Goal: Information Seeking & Learning: Learn about a topic

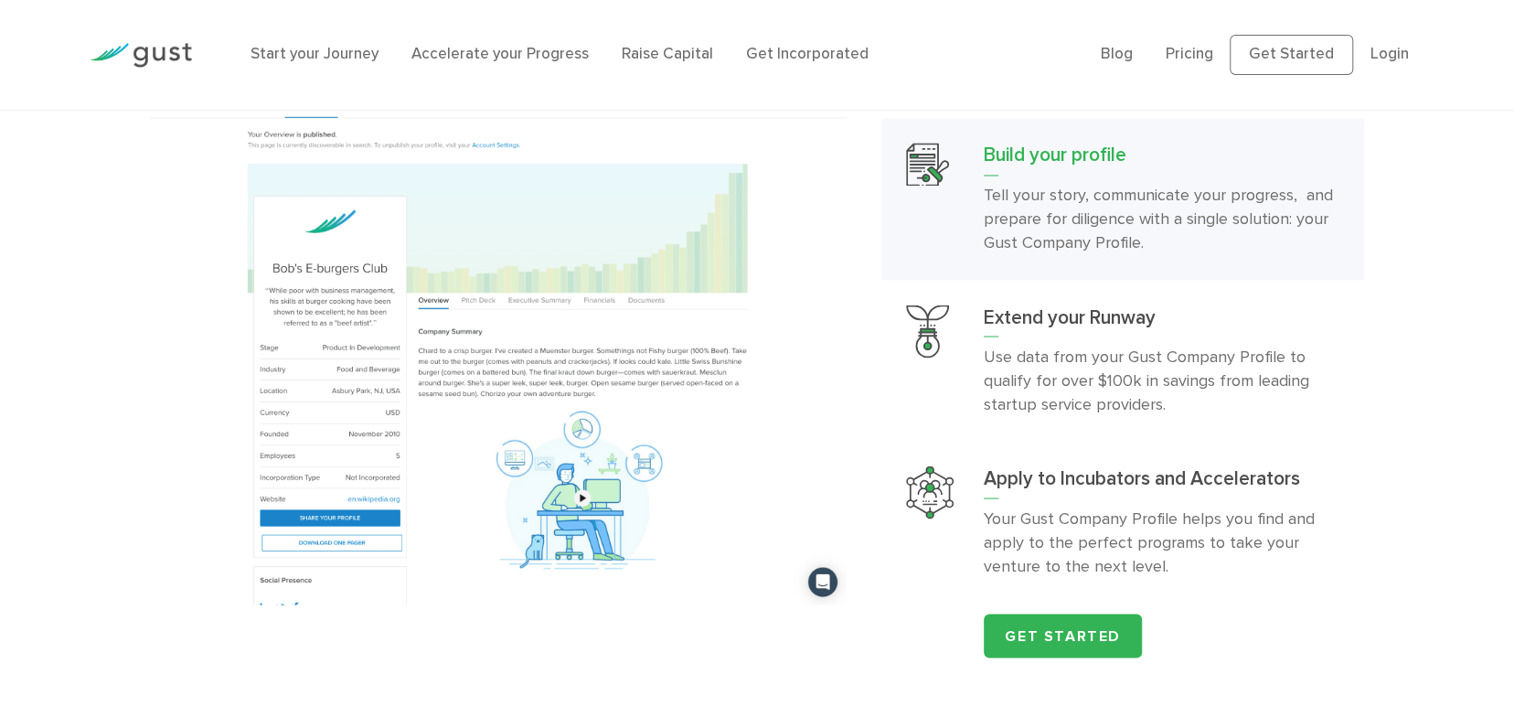
scroll to position [1646, 0]
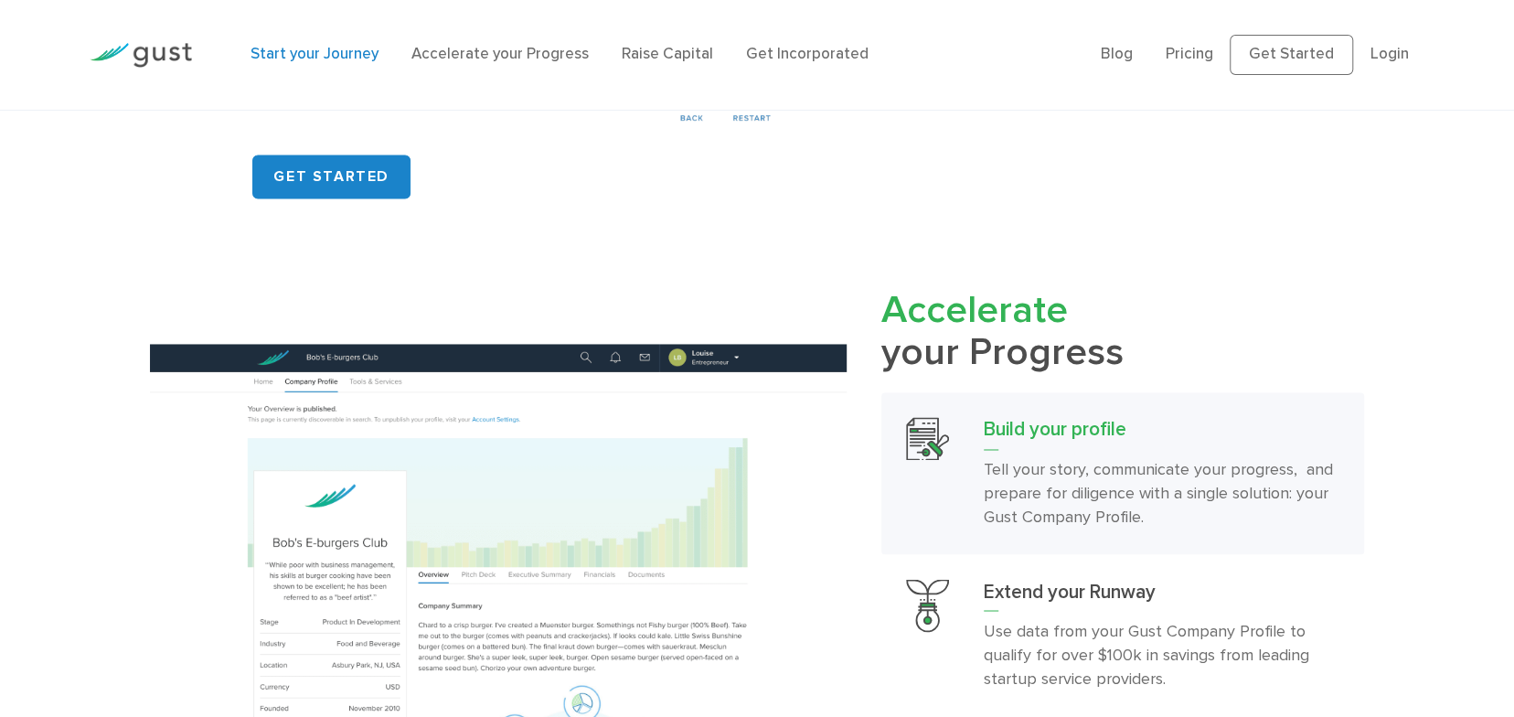
click at [320, 57] on link "Start your Journey" at bounding box center [315, 54] width 128 height 18
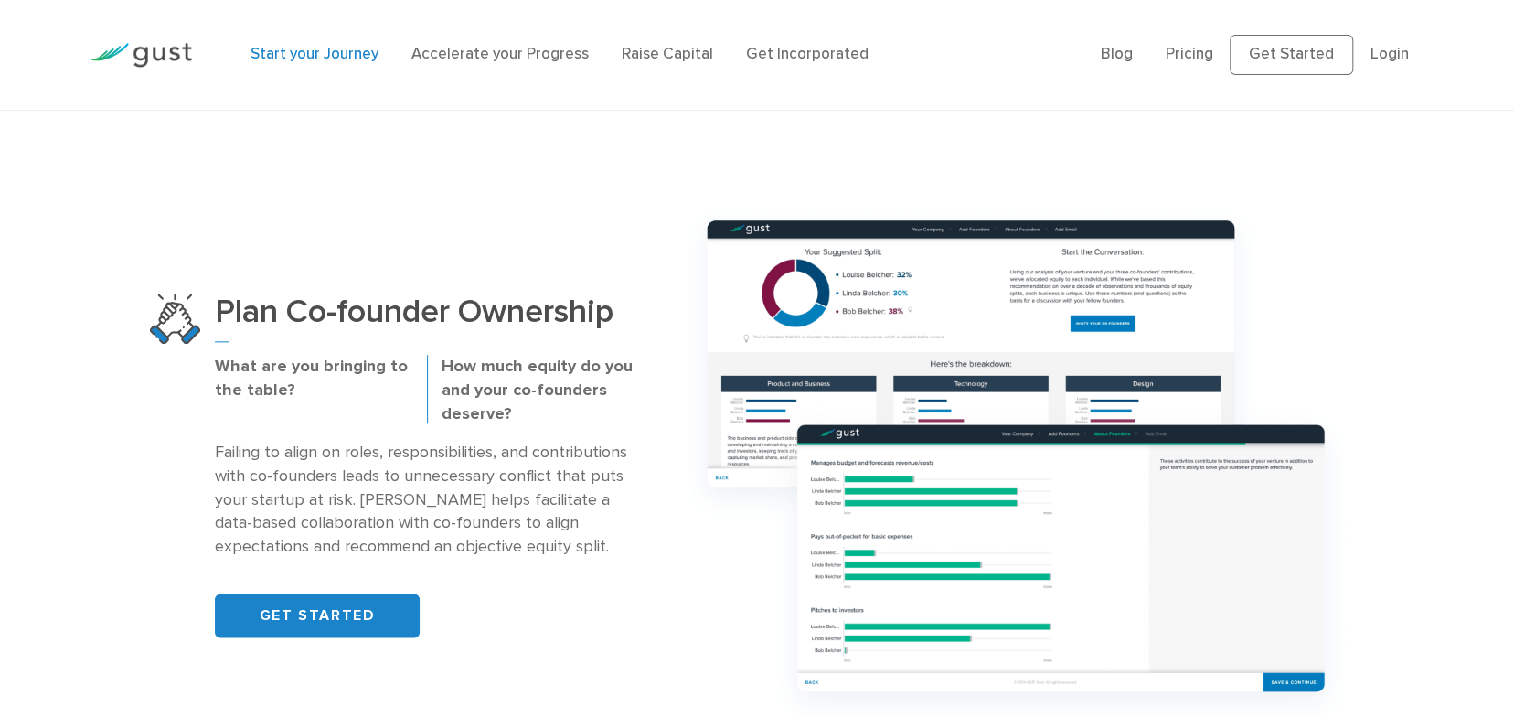
scroll to position [1006, 0]
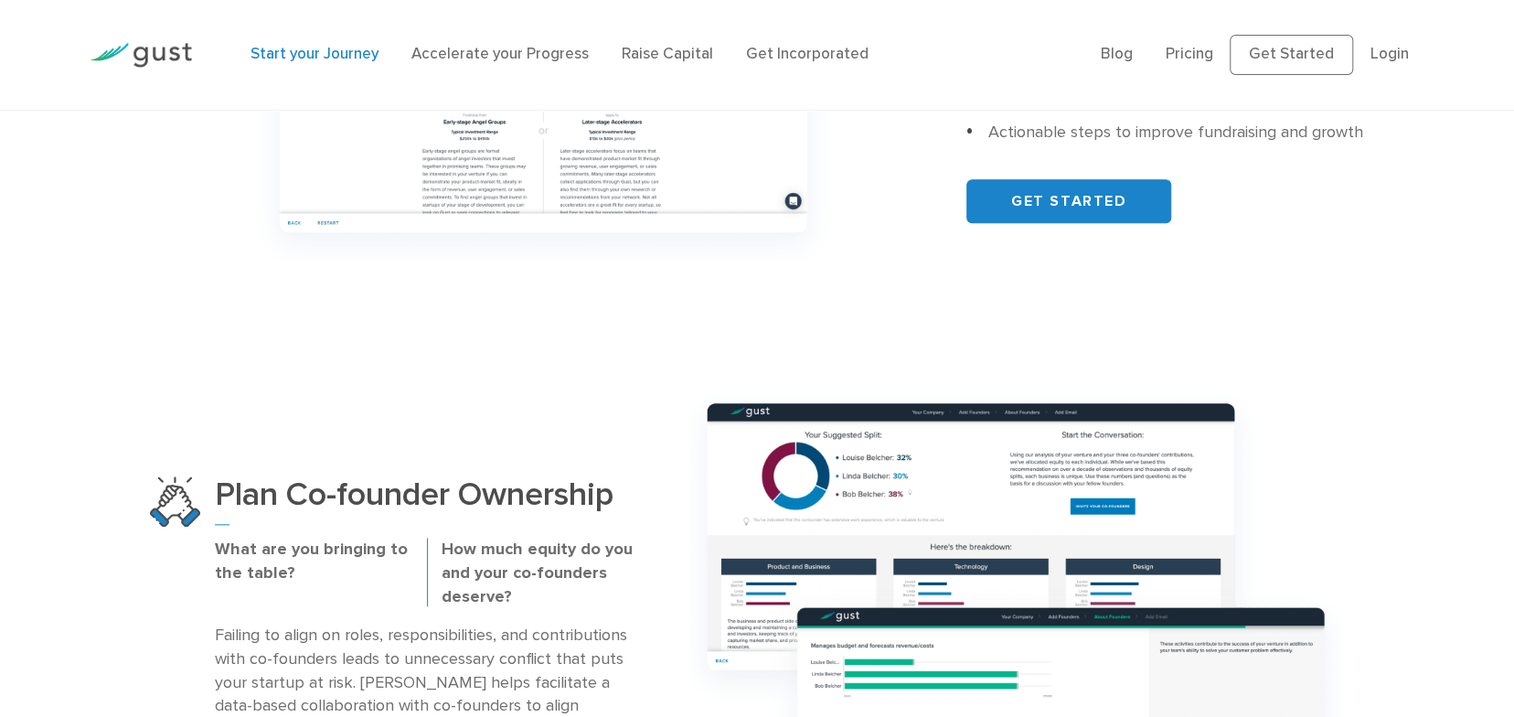
click at [644, 14] on div "Start your Journey Accelerate your Progress Raise Capital Get Incorporated Blog…" at bounding box center [757, 55] width 1363 height 110
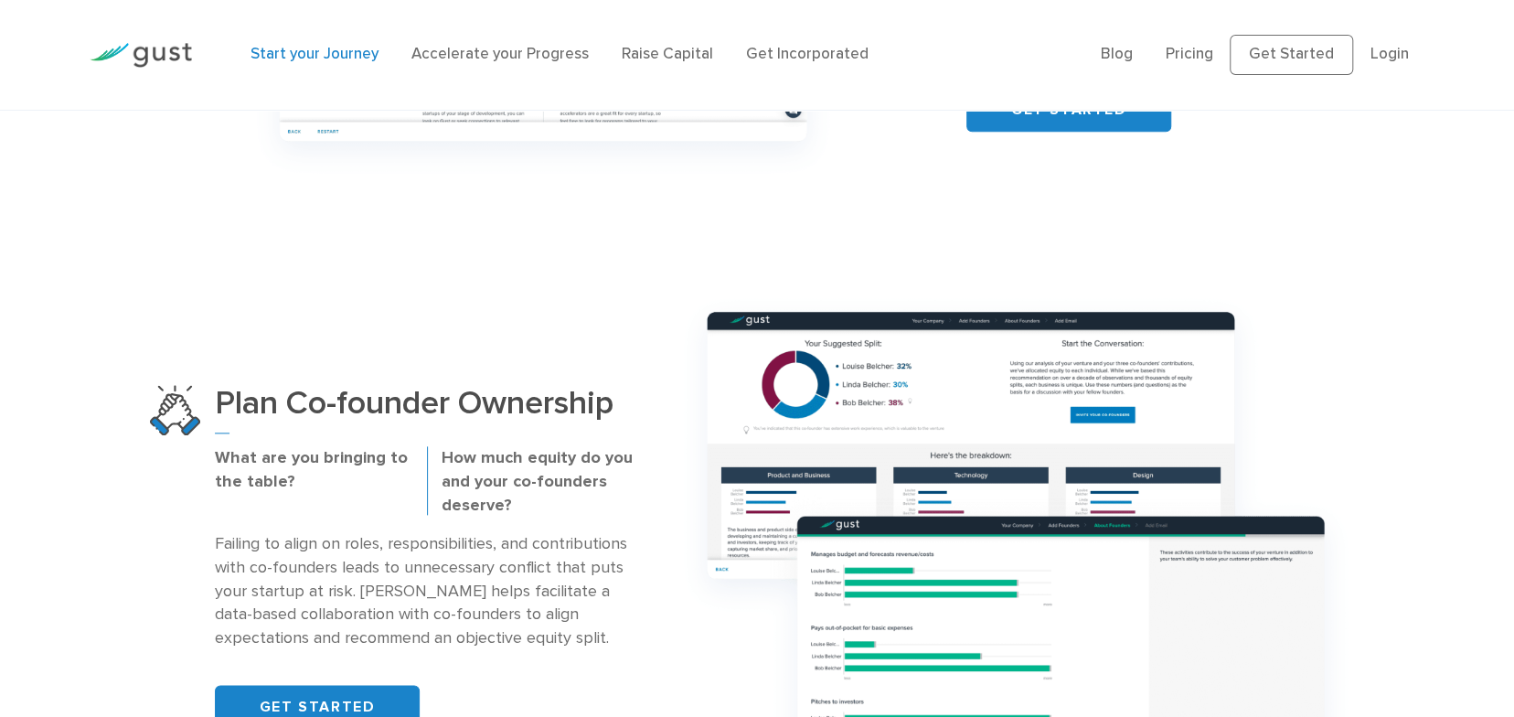
scroll to position [1372, 0]
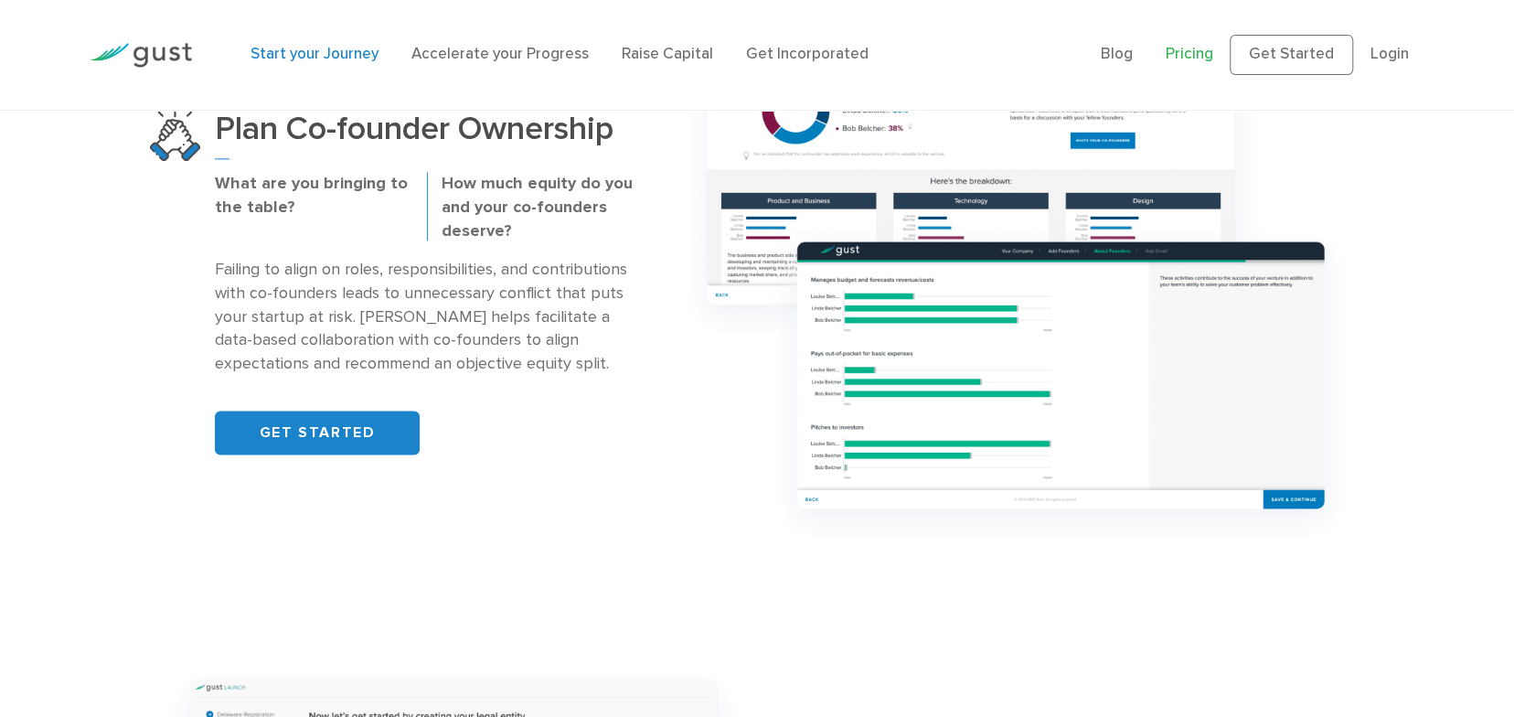
click at [1197, 53] on link "Pricing" at bounding box center [1190, 54] width 48 height 18
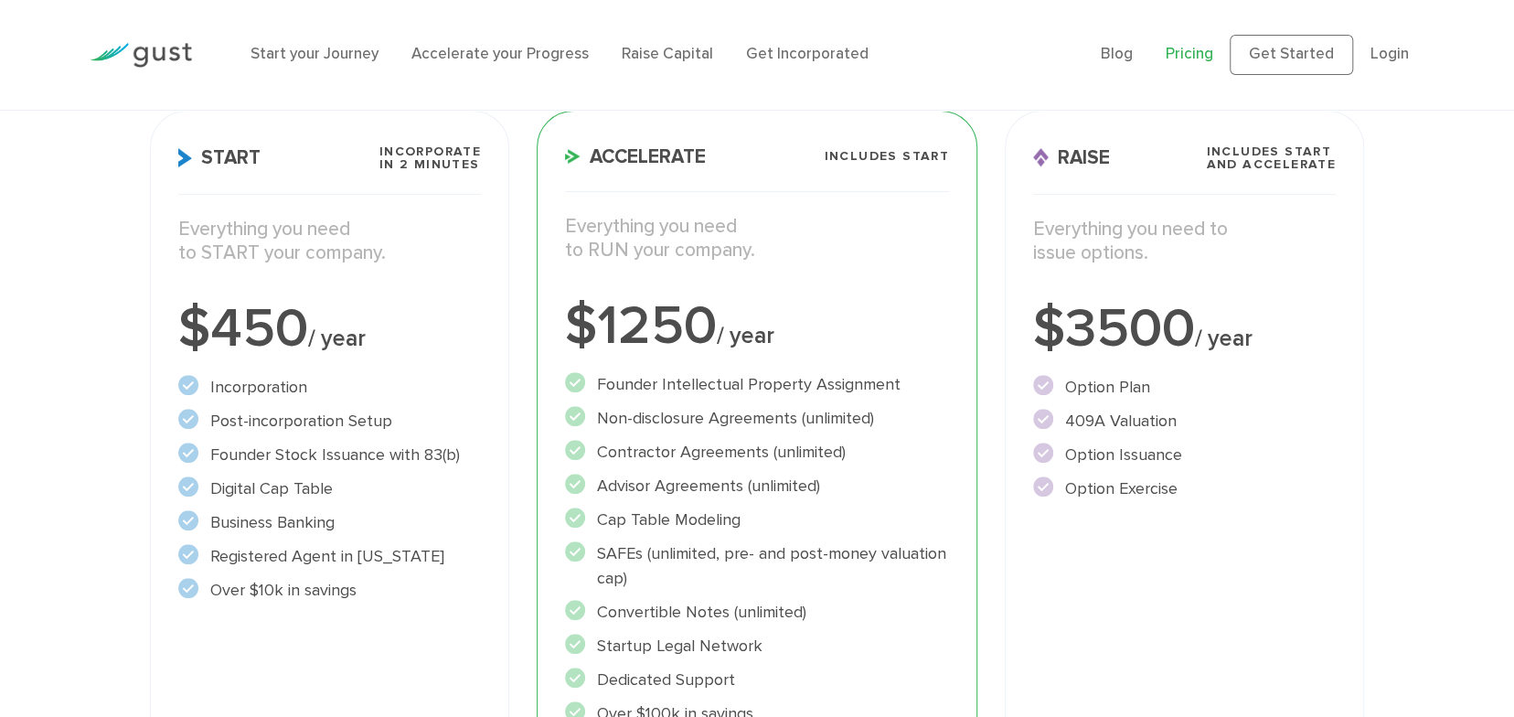
scroll to position [183, 0]
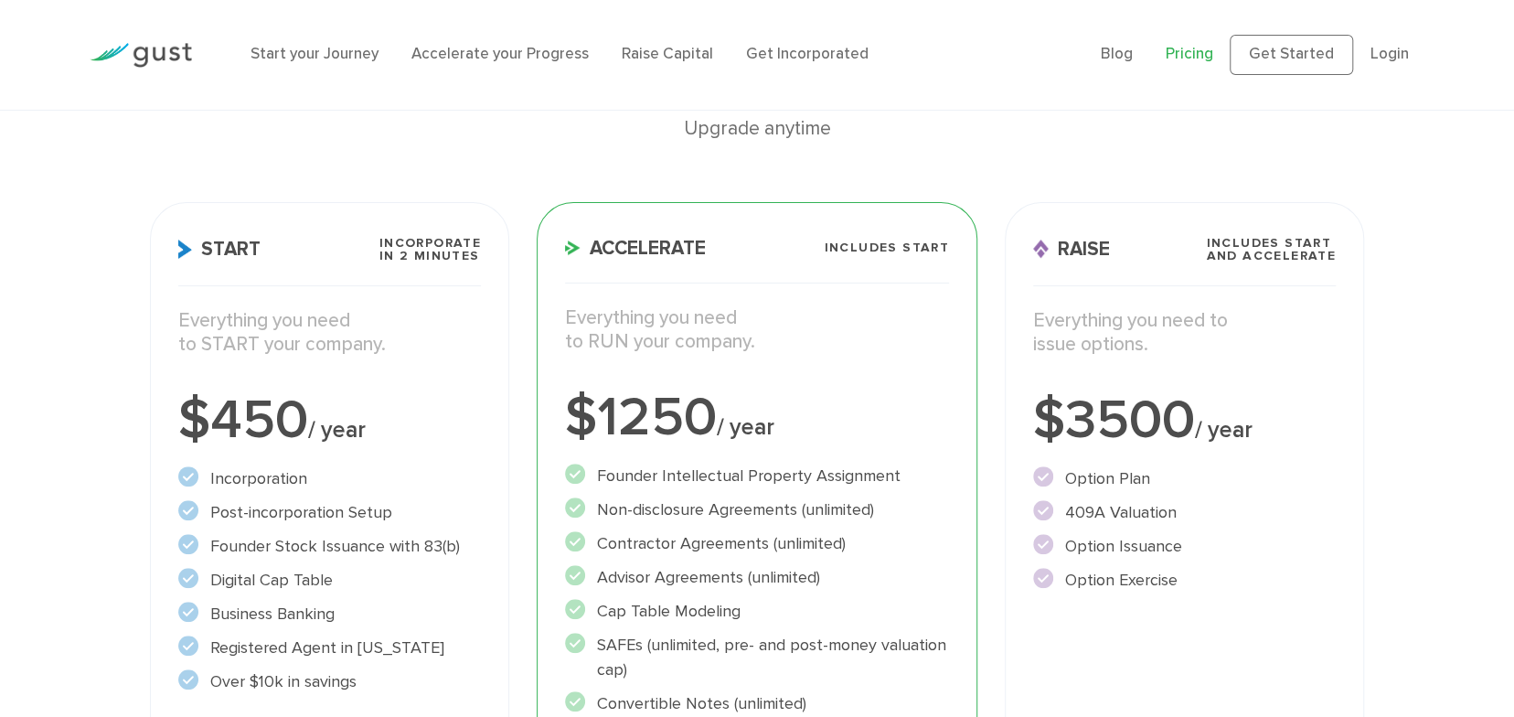
click at [775, 508] on li "Non-disclosure Agreements (unlimited)" at bounding box center [757, 509] width 384 height 25
click at [781, 541] on li "Contractor Agreements (unlimited)" at bounding box center [757, 543] width 384 height 25
click at [811, 581] on li "Advisor Agreements (unlimited)" at bounding box center [757, 577] width 384 height 25
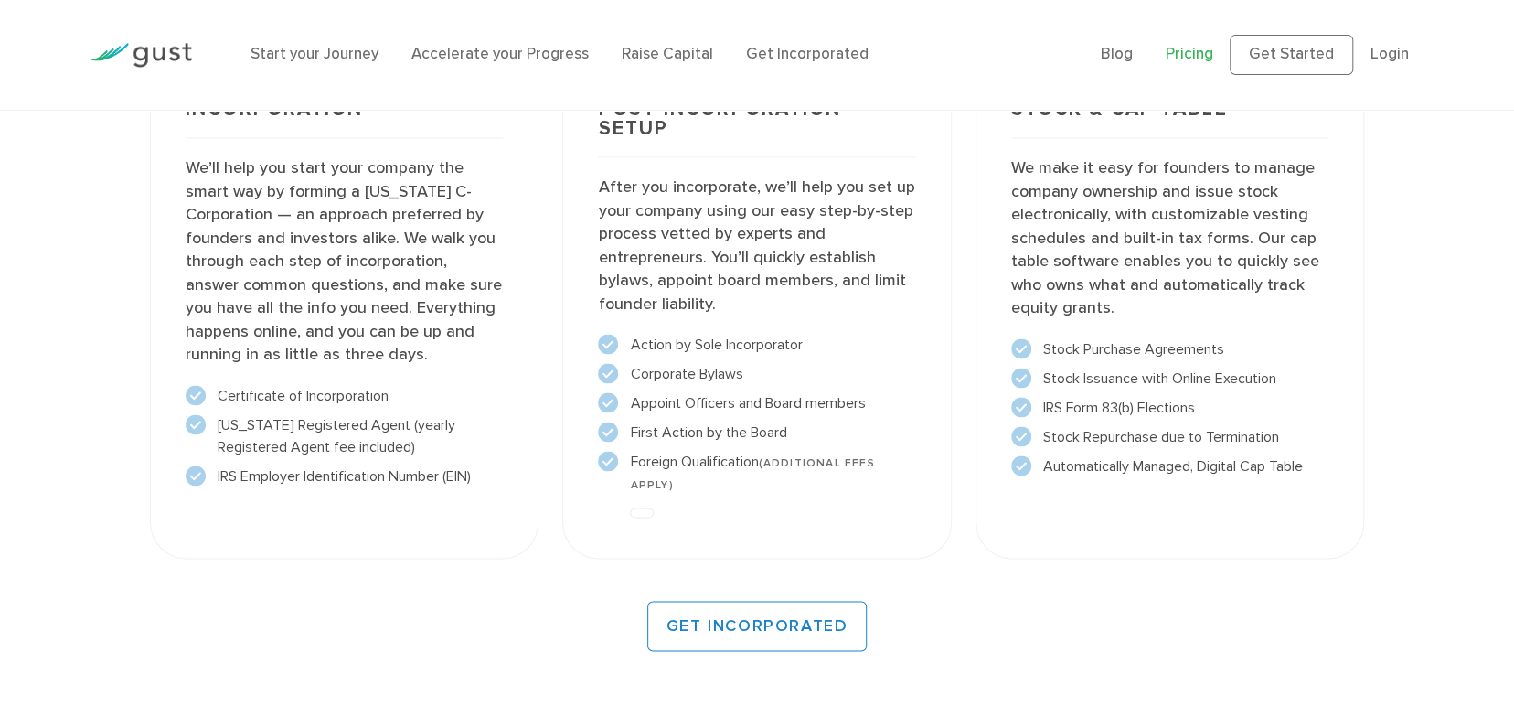
scroll to position [1555, 0]
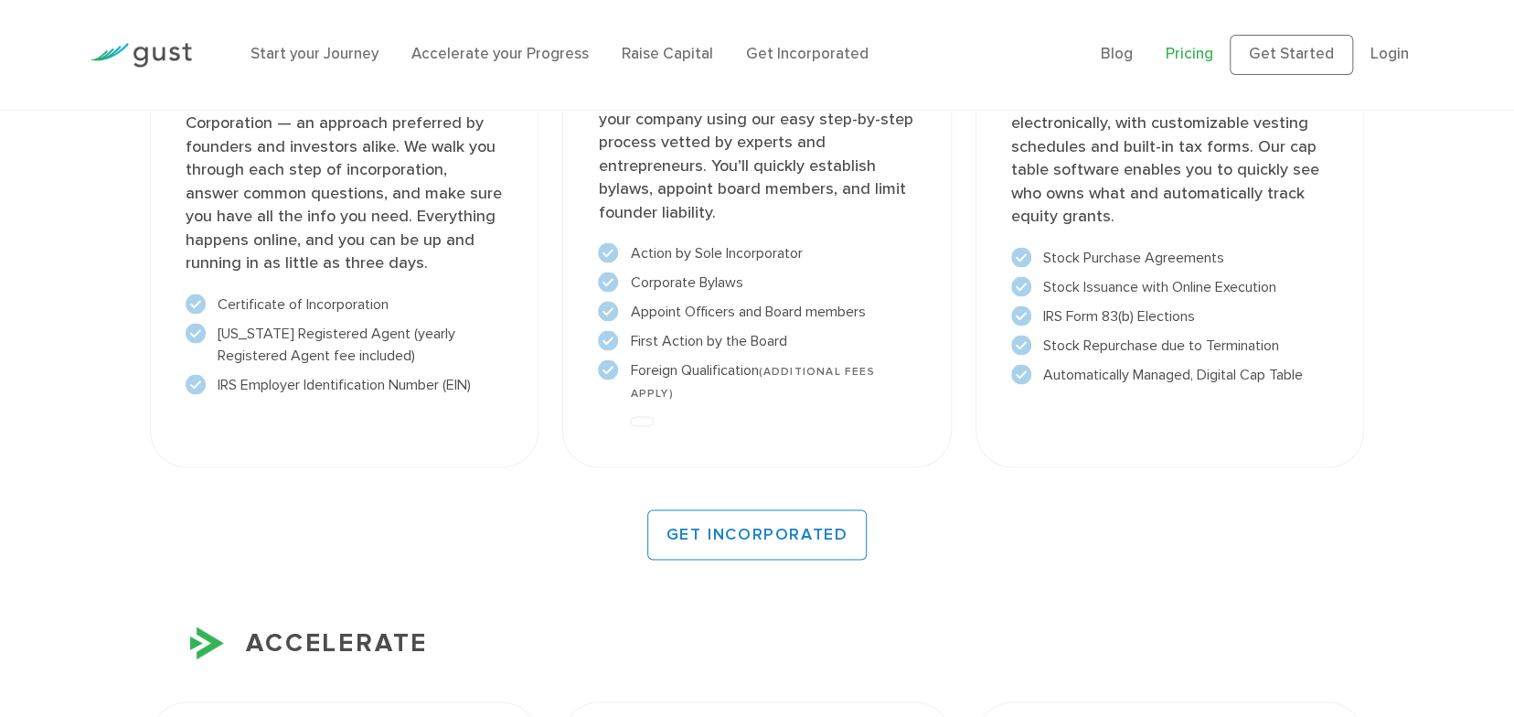
click at [1287, 260] on li "Stock Purchase Agreements" at bounding box center [1169, 258] width 317 height 22
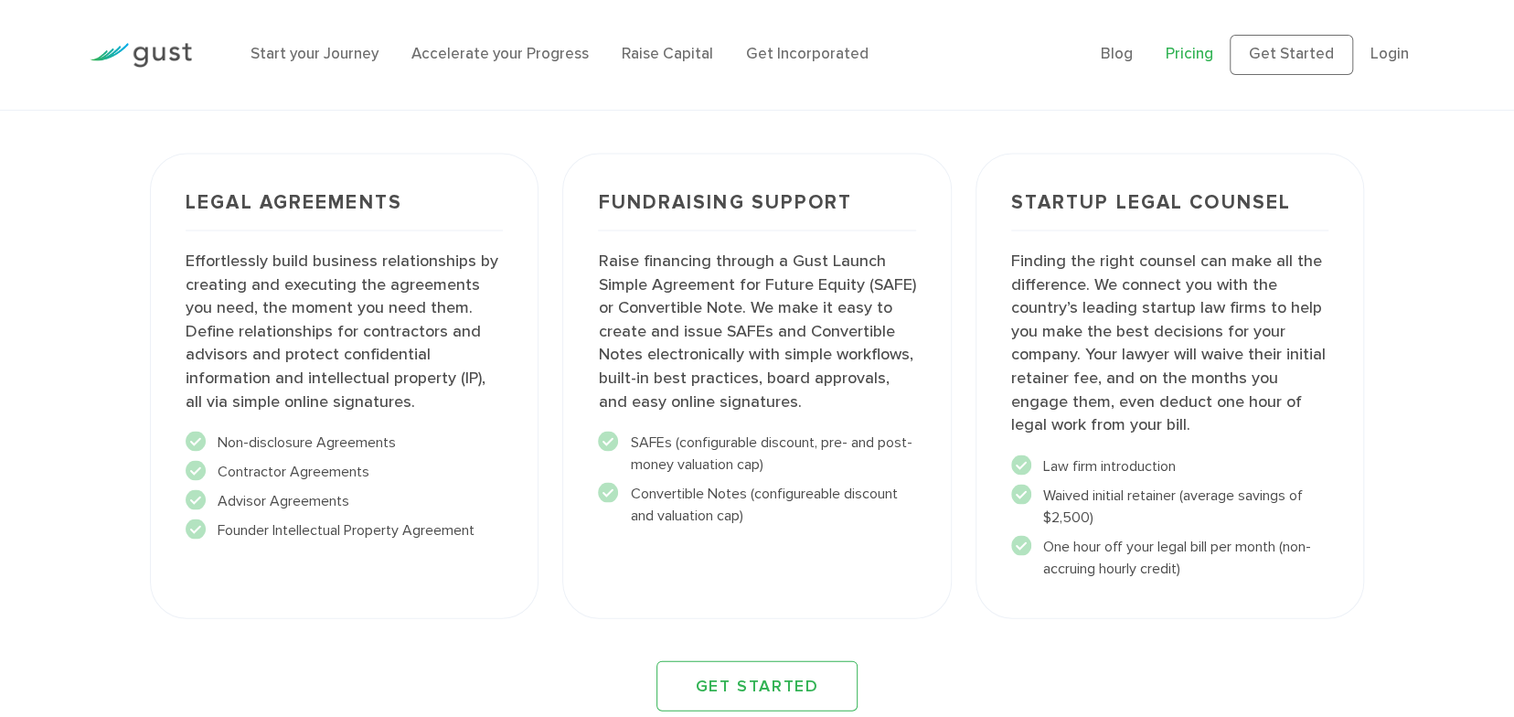
scroll to position [2286, 0]
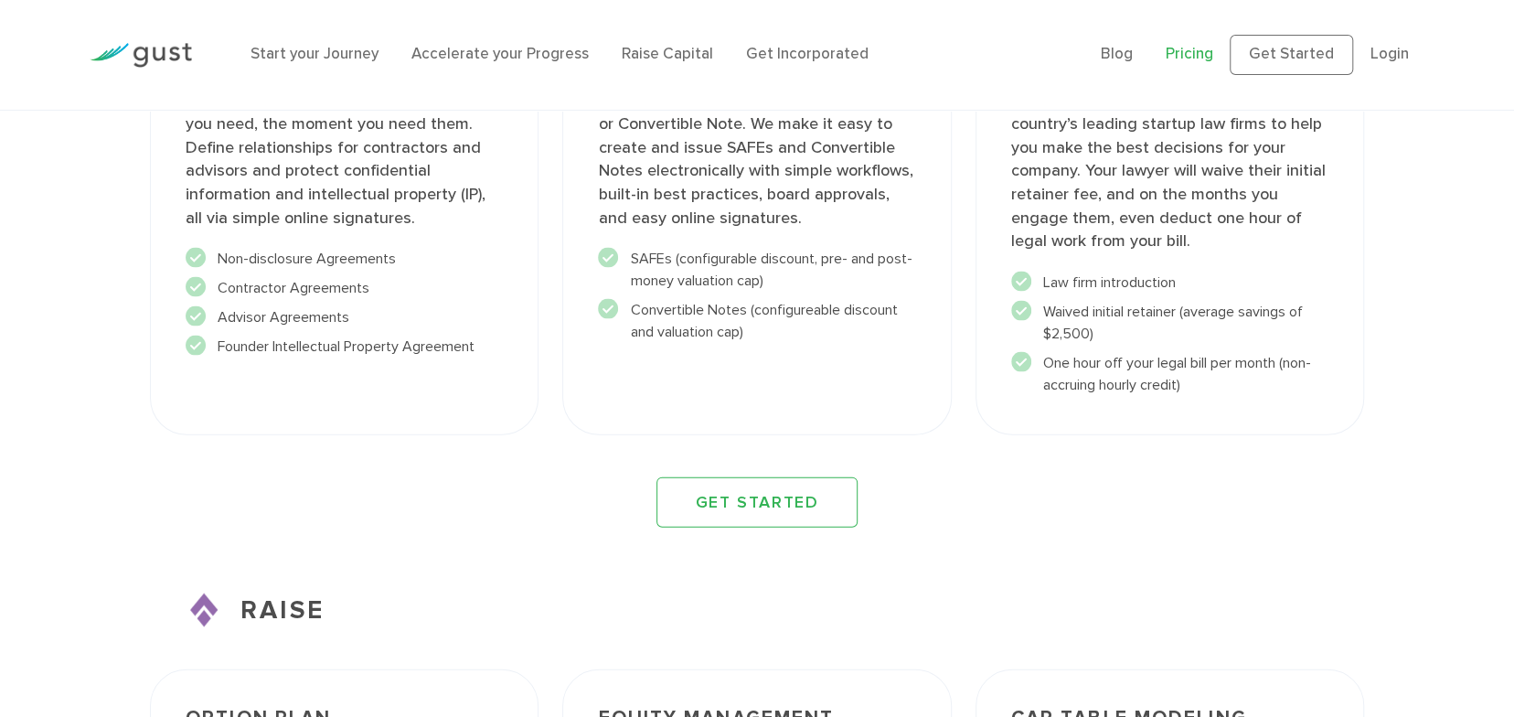
click at [322, 26] on div "Start your Journey Accelerate your Progress Raise Capital Get Incorporated" at bounding box center [662, 55] width 850 height 60
click at [246, 252] on li "Non-disclosure Agreements" at bounding box center [344, 259] width 317 height 22
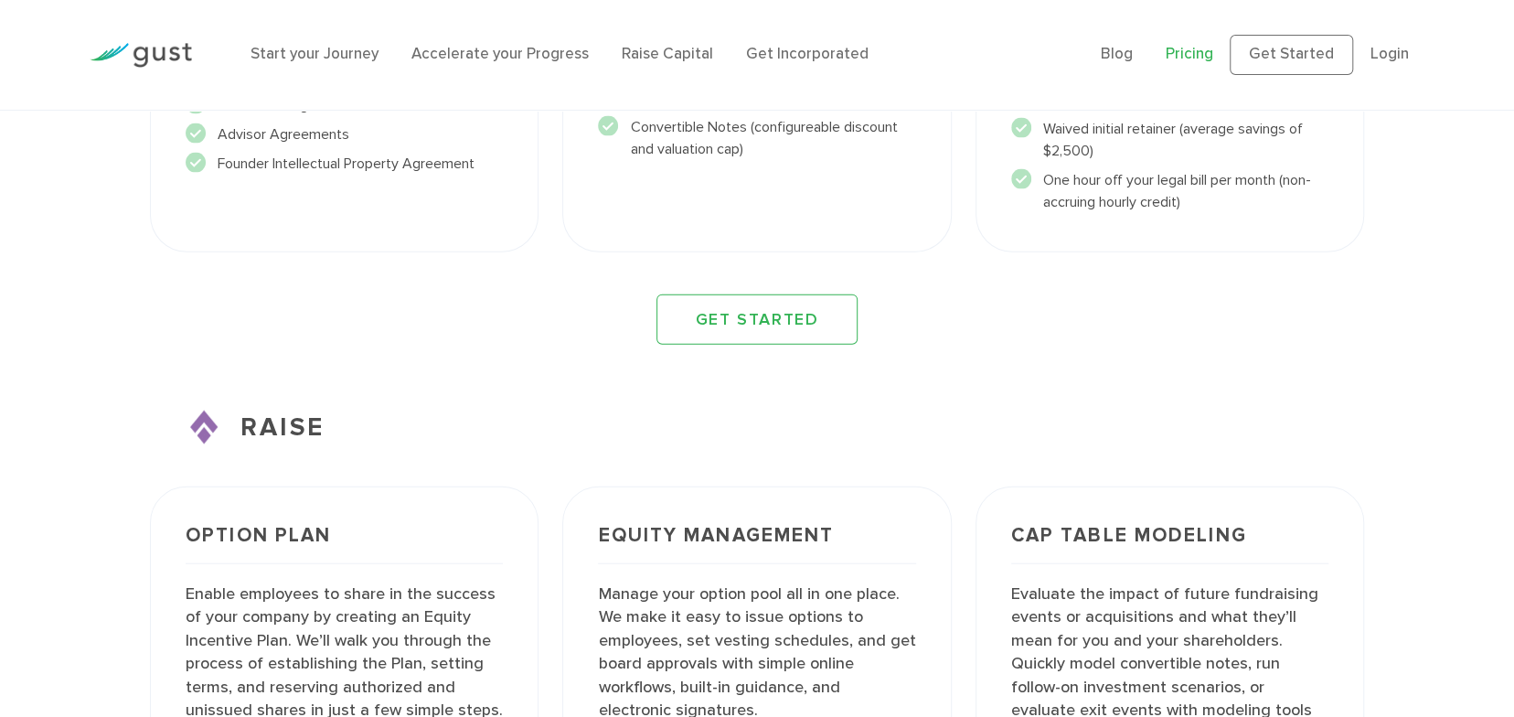
click at [313, 106] on div "Start your Journey Accelerate your Progress Raise Capital Get Incorporated Blog…" at bounding box center [757, 55] width 1363 height 110
click at [390, 133] on li "Advisor Agreements" at bounding box center [344, 134] width 317 height 22
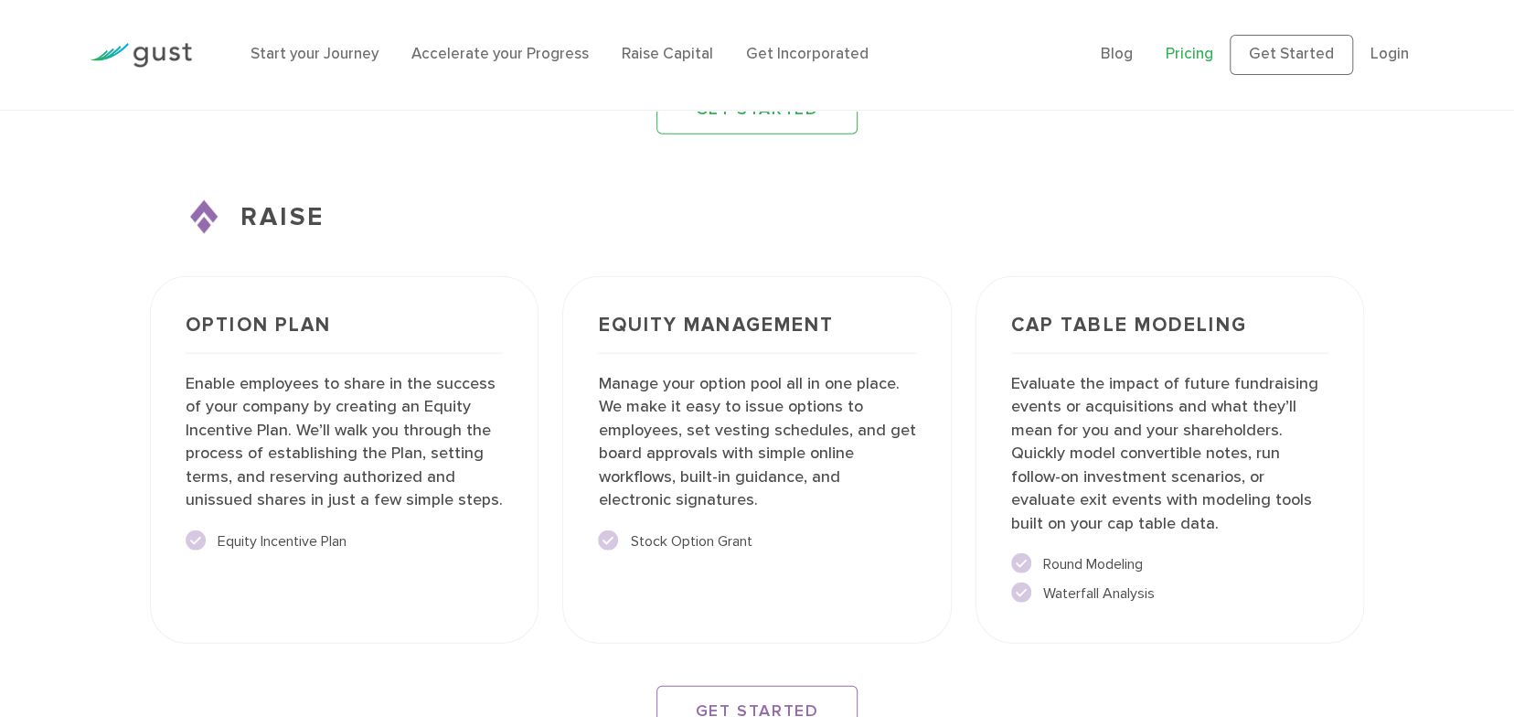
scroll to position [2588, 0]
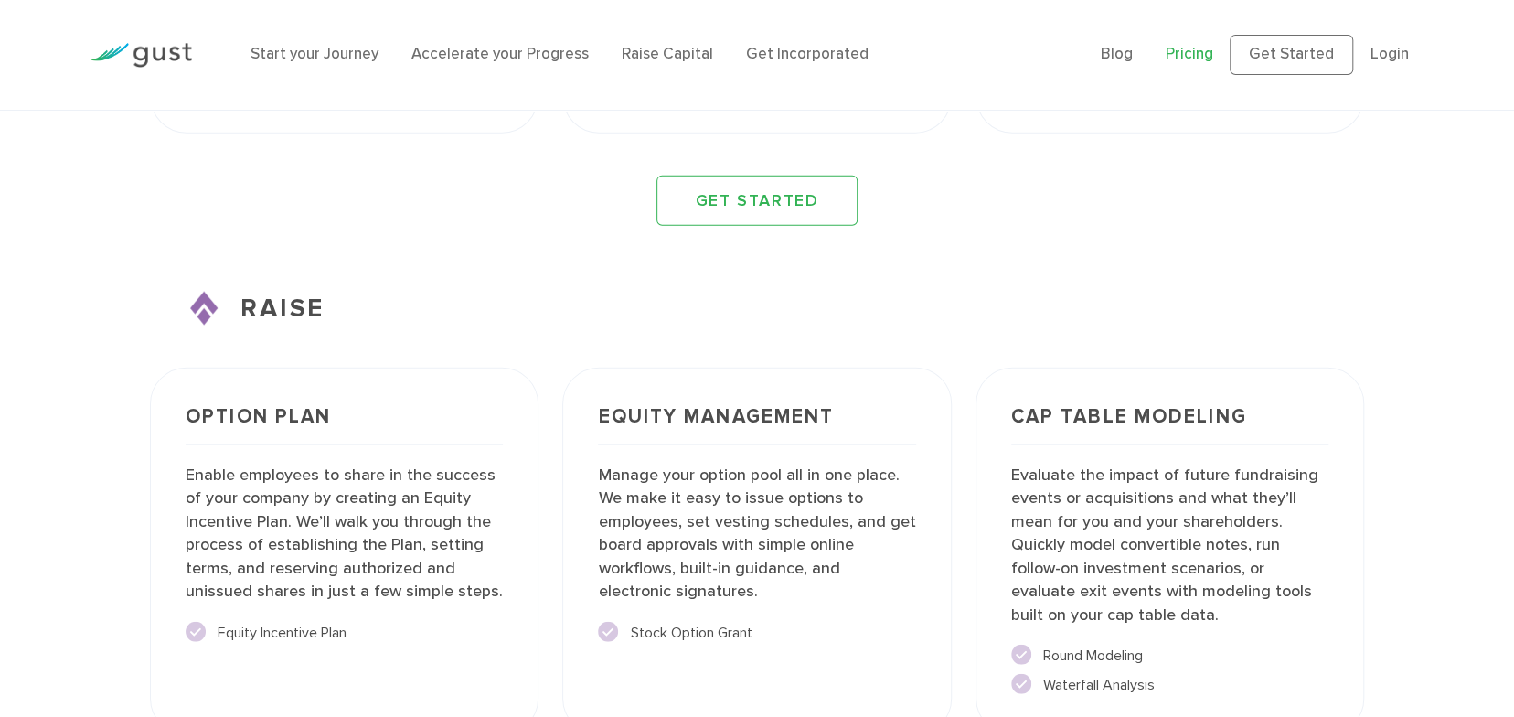
click at [471, 44] on li "Accelerate your Progress" at bounding box center [500, 55] width 177 height 24
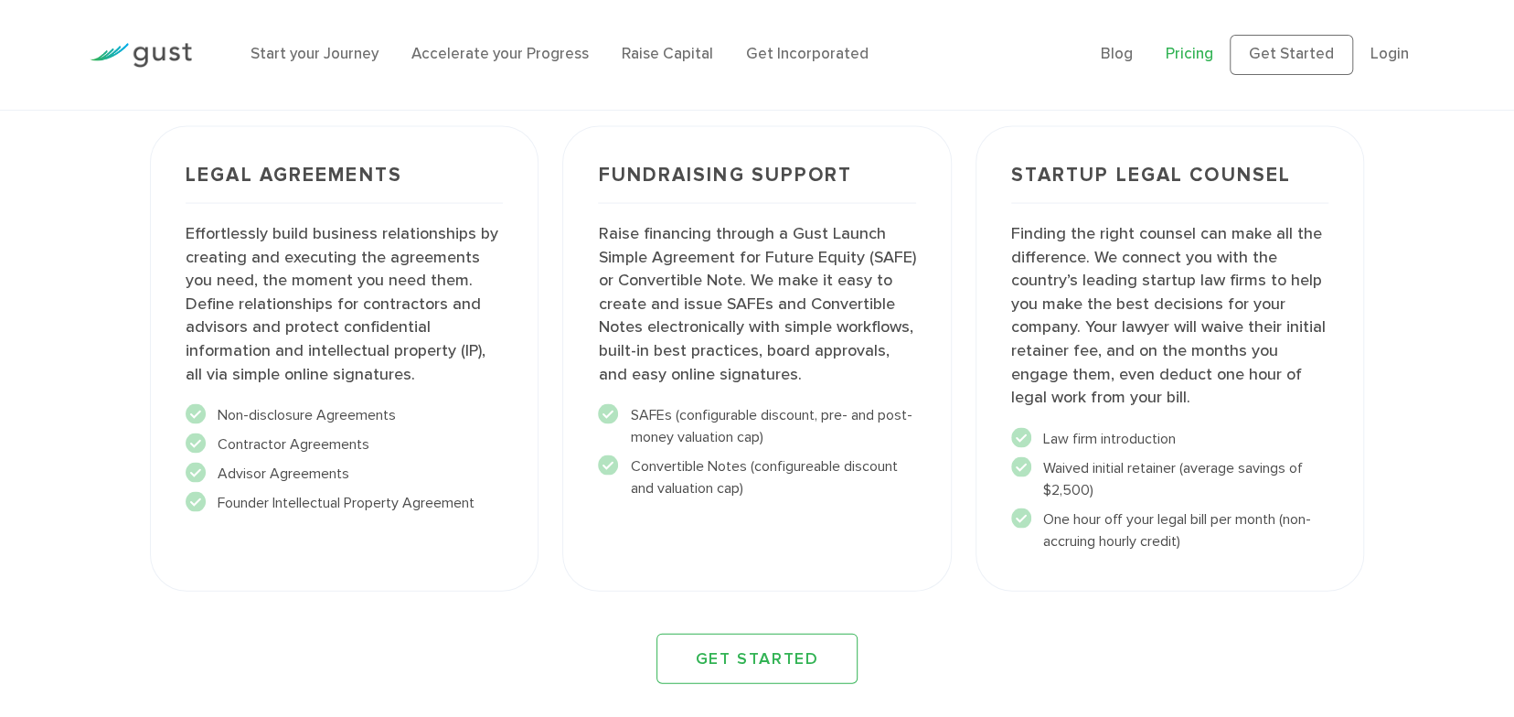
scroll to position [1948, 0]
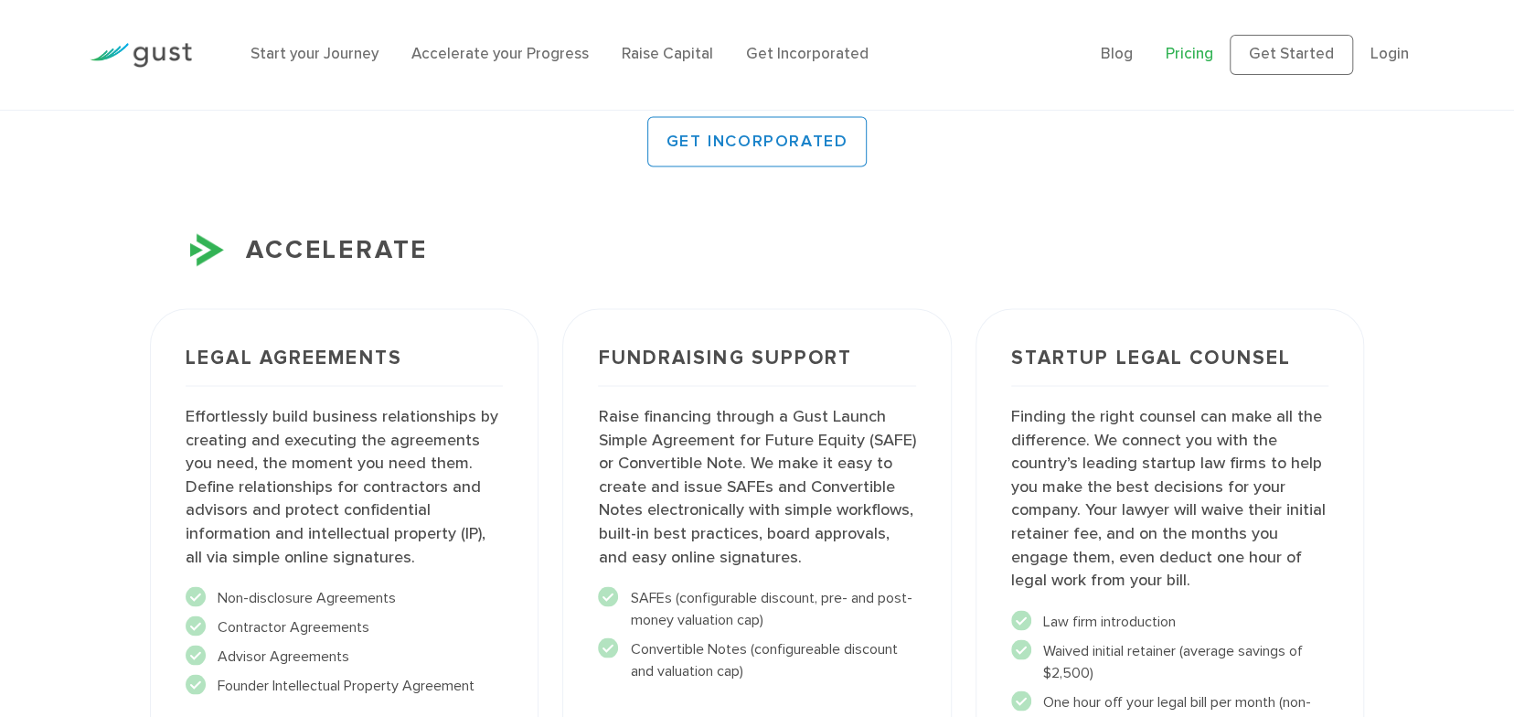
click at [755, 574] on div "Fundraising Support Raise financing through a Gust Launch Simple Agreement for …" at bounding box center [756, 540] width 389 height 465
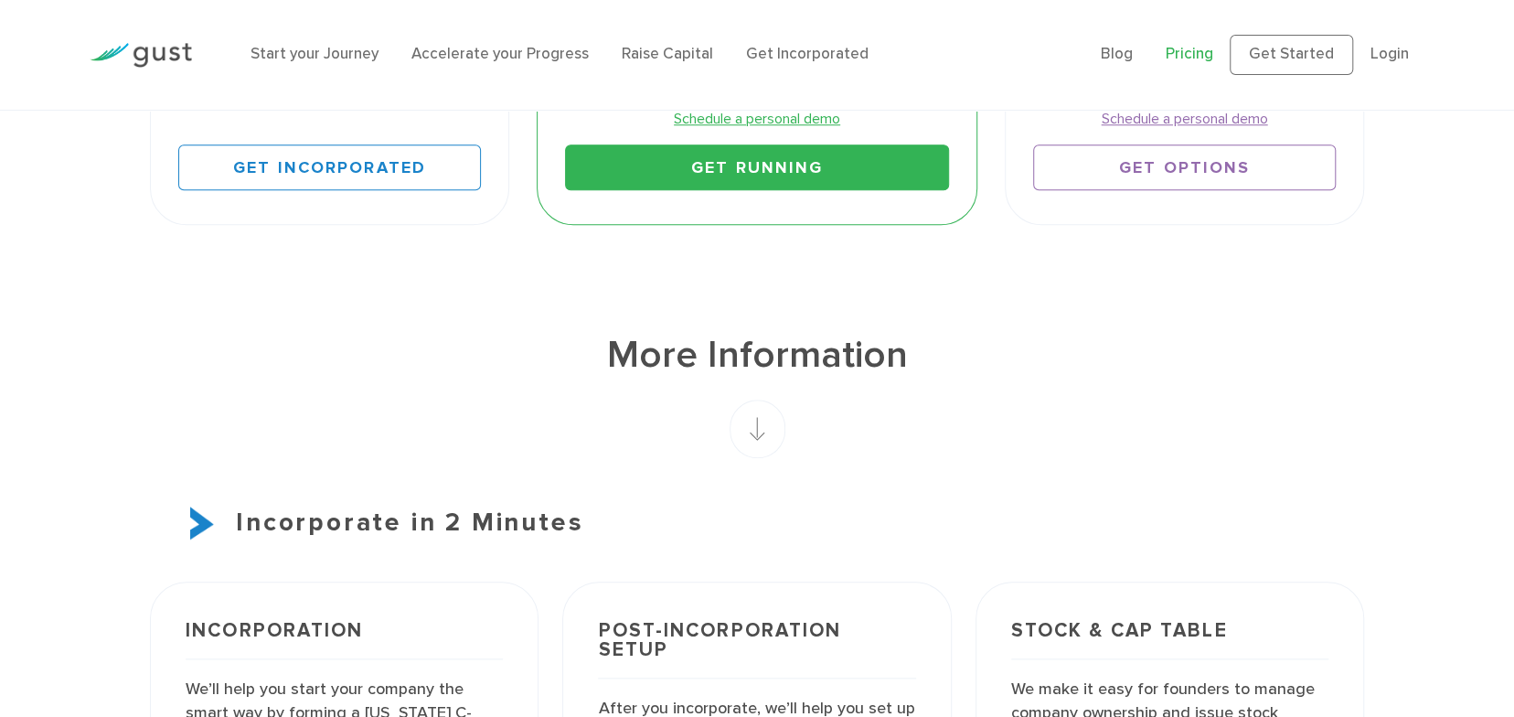
scroll to position [759, 0]
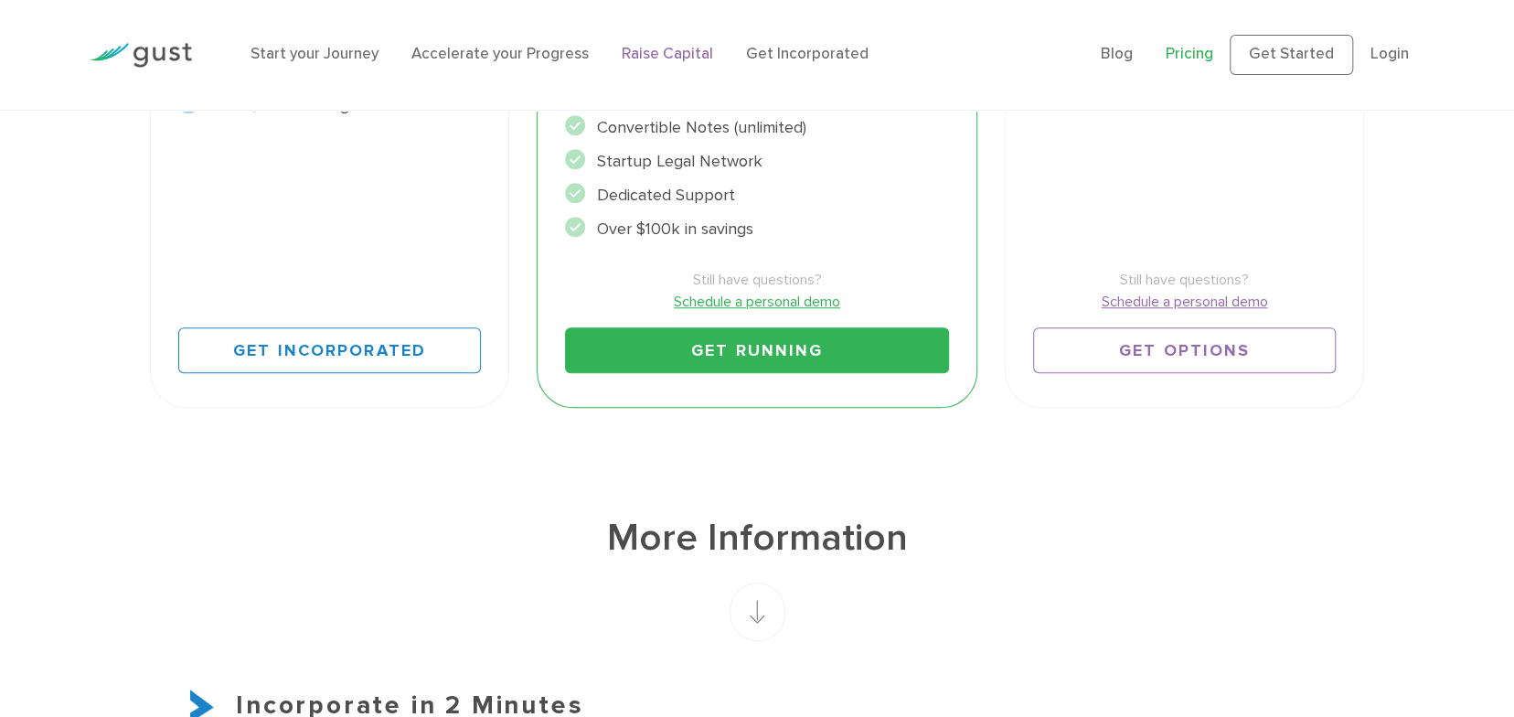
click at [666, 55] on link "Raise Capital" at bounding box center [667, 54] width 91 height 18
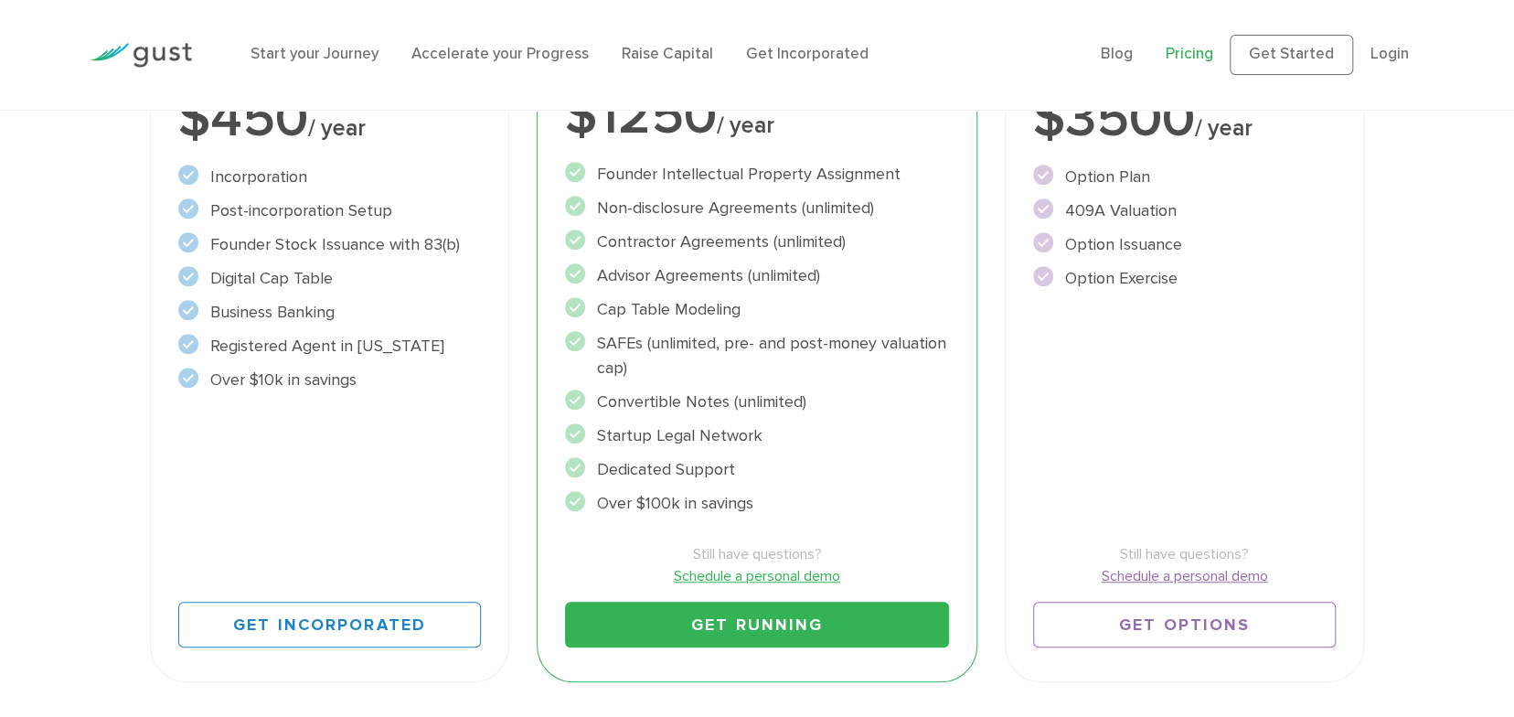
scroll to position [393, 0]
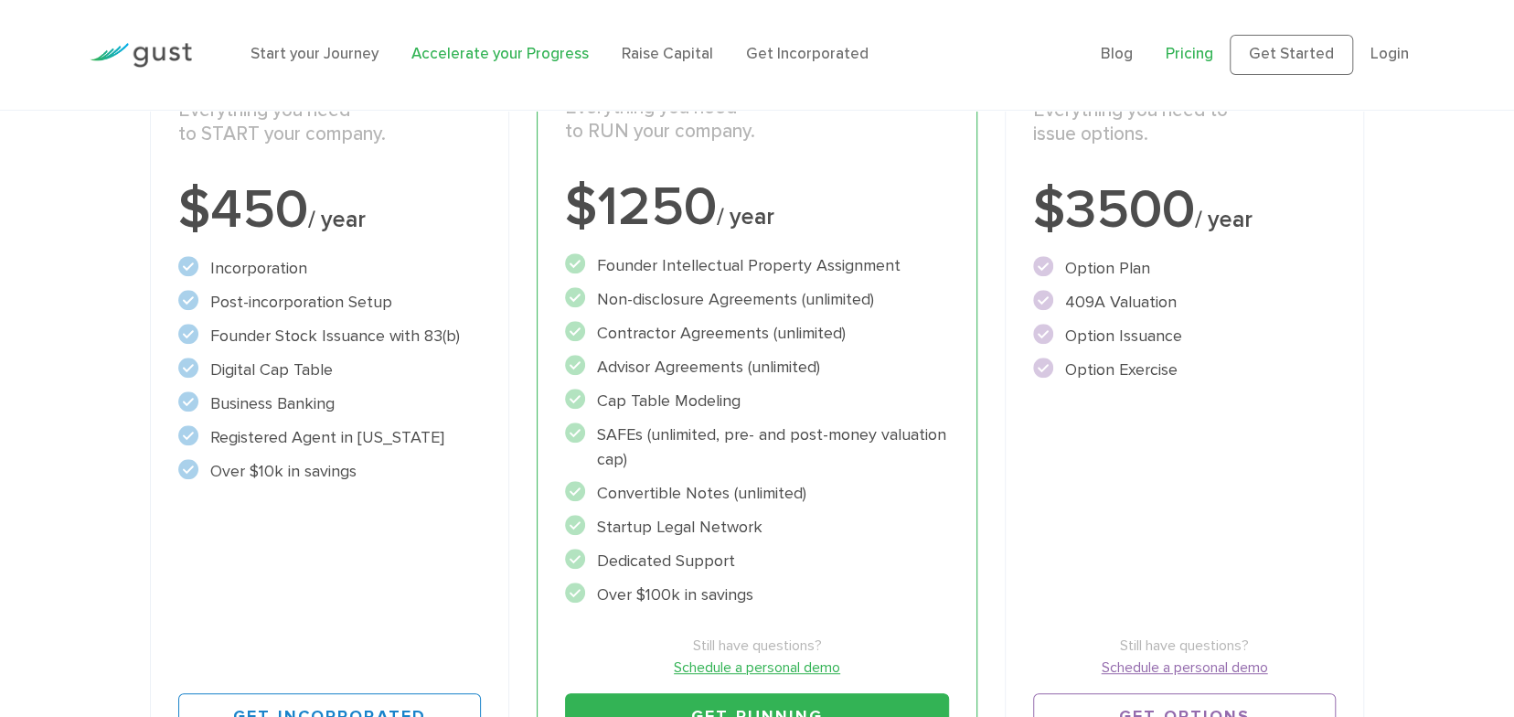
click at [483, 55] on link "Accelerate your Progress" at bounding box center [500, 54] width 177 height 18
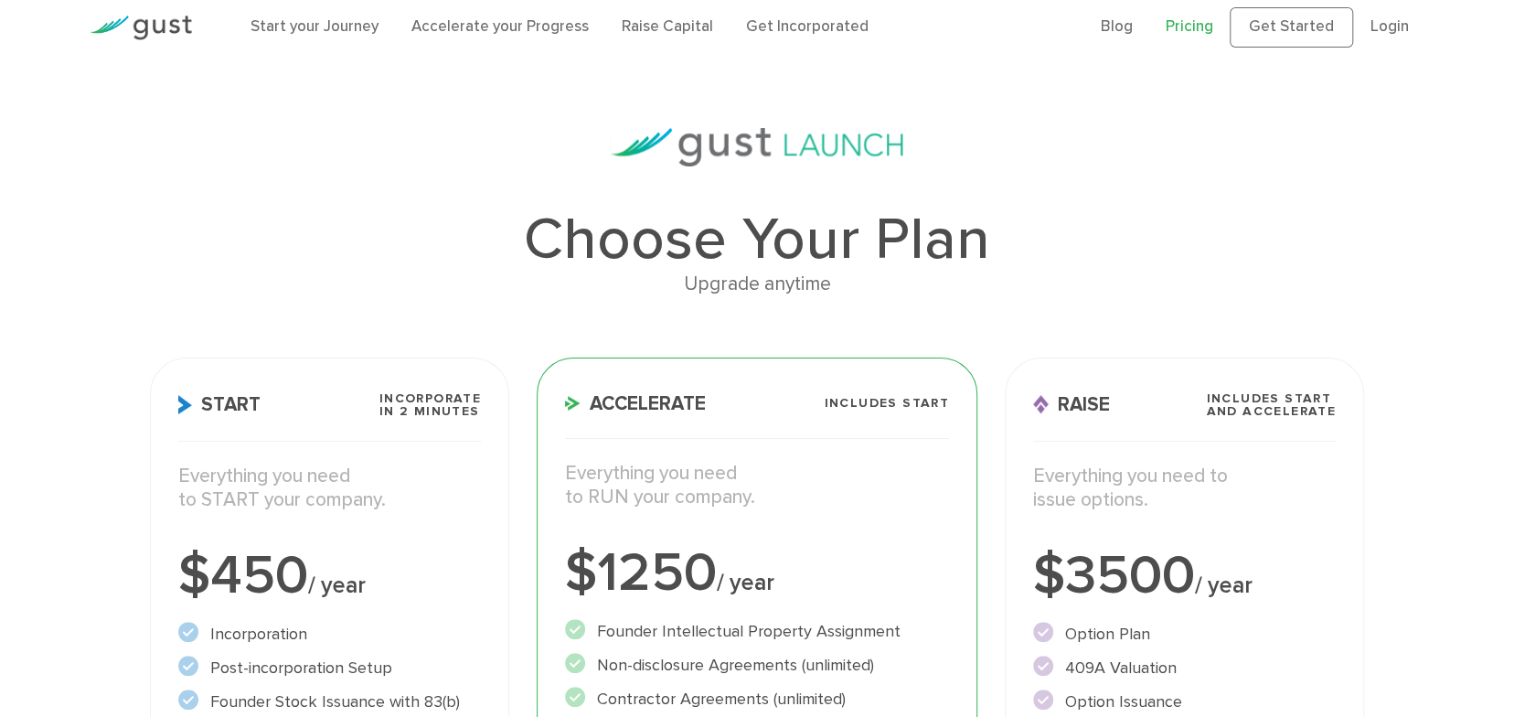
scroll to position [0, 0]
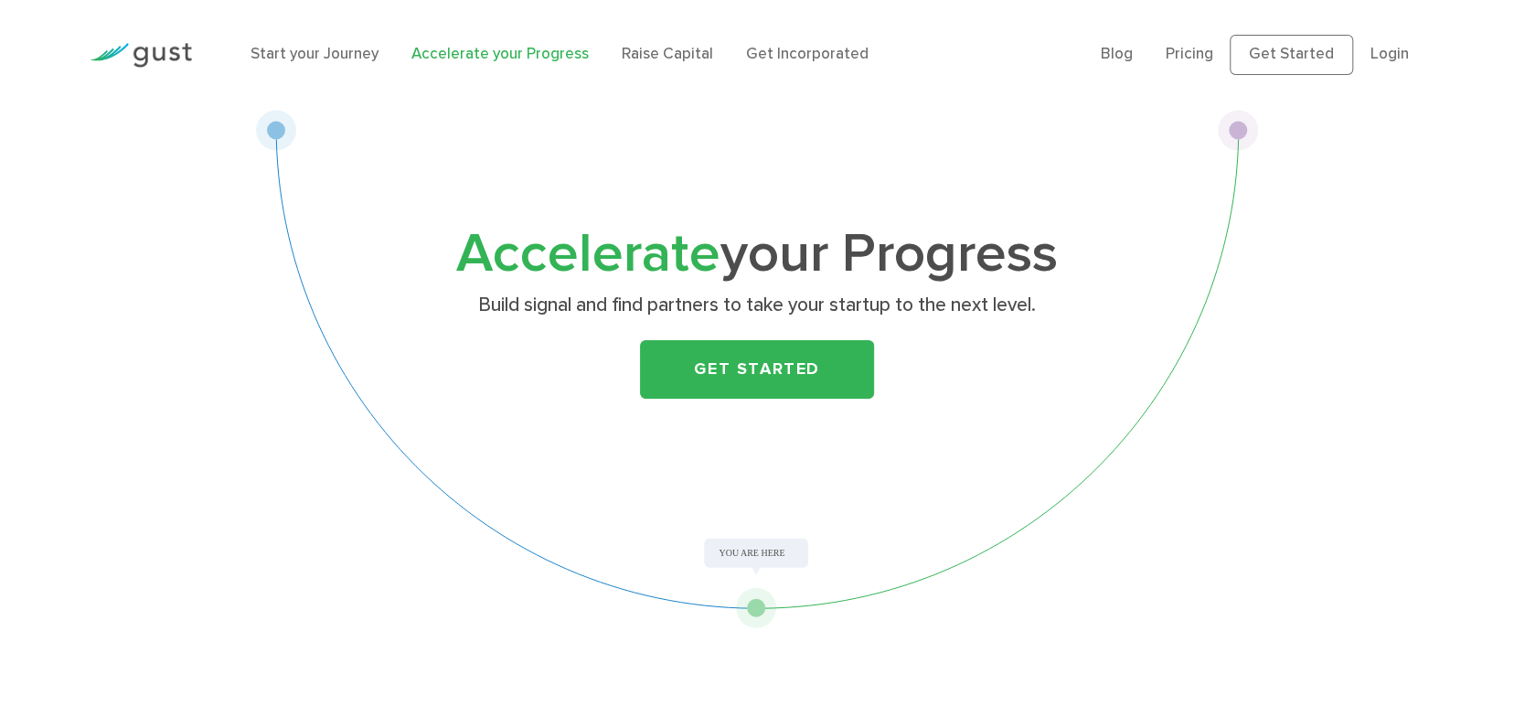
scroll to position [91, 0]
